Goal: Contribute content: Add original content to the website for others to see

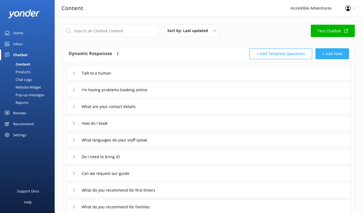
click at [333, 53] on button "+ Add New" at bounding box center [333, 53] width 34 height 11
click at [335, 55] on button "+ Add New" at bounding box center [333, 53] width 34 height 11
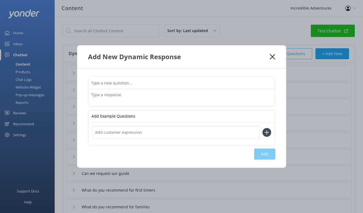
click at [158, 82] on input "text" at bounding box center [181, 83] width 187 height 12
type input "Government shutdown"
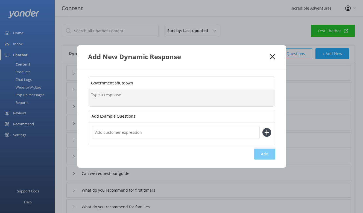
click at [126, 98] on textarea at bounding box center [181, 97] width 187 height 17
paste textarea "Trips are all scheduled as planned. For tours that include [PERSON_NAME][GEOGRA…"
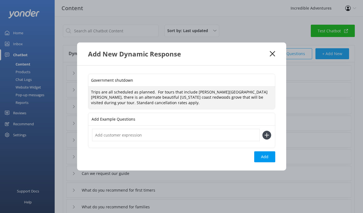
type textarea "Trips are all scheduled as planned. For tours that include [PERSON_NAME][GEOGRA…"
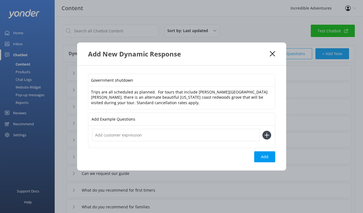
click at [218, 137] on input "text" at bounding box center [176, 135] width 168 height 12
type input "national parks closed"
click at [263, 134] on icon at bounding box center [267, 134] width 9 height 9
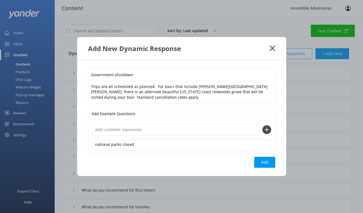
click at [156, 130] on input "text" at bounding box center [176, 129] width 168 height 12
click at [225, 139] on div "national parks closed" at bounding box center [181, 144] width 179 height 11
click at [213, 143] on div "national parks closed" at bounding box center [181, 144] width 179 height 11
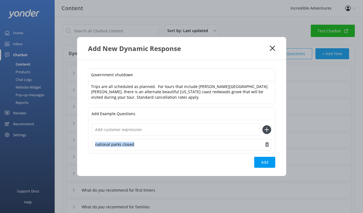
click at [266, 143] on use "button" at bounding box center [267, 144] width 4 height 5
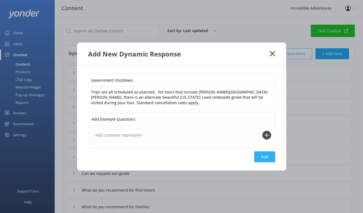
click at [263, 158] on button "Add" at bounding box center [264, 156] width 21 height 11
type input "Government shutdown"
type input "Talk to a human"
type input "I'm having problems booking online"
type input "What are your contact details"
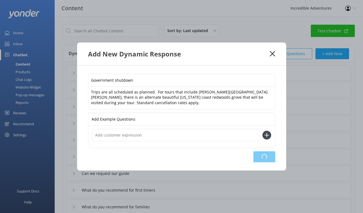
type input "How do I book"
type input "What languages do your staff speak"
type input "Do I need to bring ID"
type input "Can we request our guide"
type input "What do you recommend for first timers"
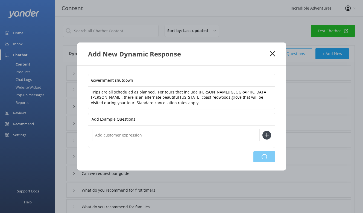
type input "What do you recommend for families"
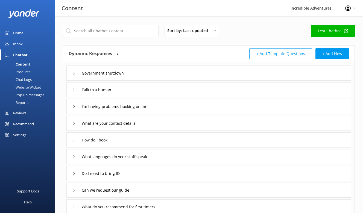
click at [73, 90] on icon at bounding box center [73, 89] width 3 height 3
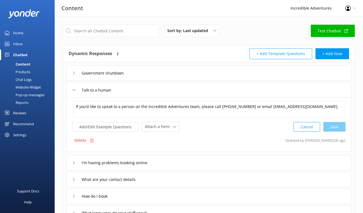
click at [75, 71] on div "Government shutdown" at bounding box center [97, 72] width 50 height 9
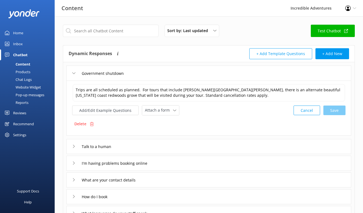
click at [73, 145] on icon at bounding box center [73, 145] width 3 height 3
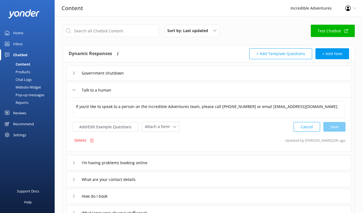
click at [73, 76] on div "Government shutdown" at bounding box center [97, 72] width 50 height 9
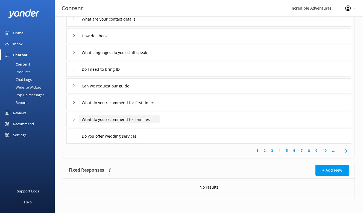
scroll to position [48, 0]
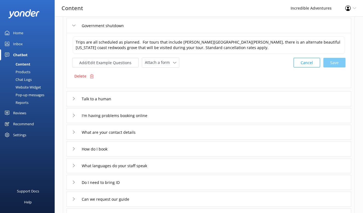
click at [73, 132] on icon at bounding box center [73, 131] width 3 height 3
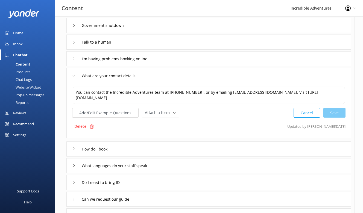
click at [75, 164] on icon at bounding box center [73, 165] width 3 height 3
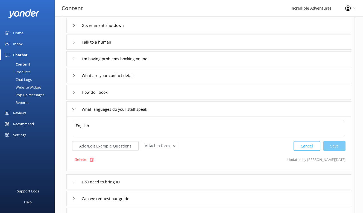
click at [75, 24] on icon at bounding box center [73, 25] width 3 height 3
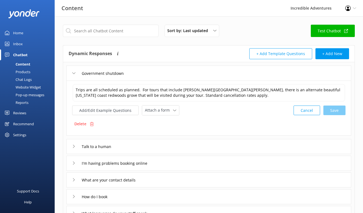
click at [24, 34] on link "Home" at bounding box center [27, 32] width 55 height 11
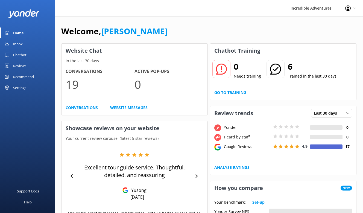
click at [24, 53] on div "Chatbot" at bounding box center [19, 54] width 13 height 11
